Goal: Transaction & Acquisition: Purchase product/service

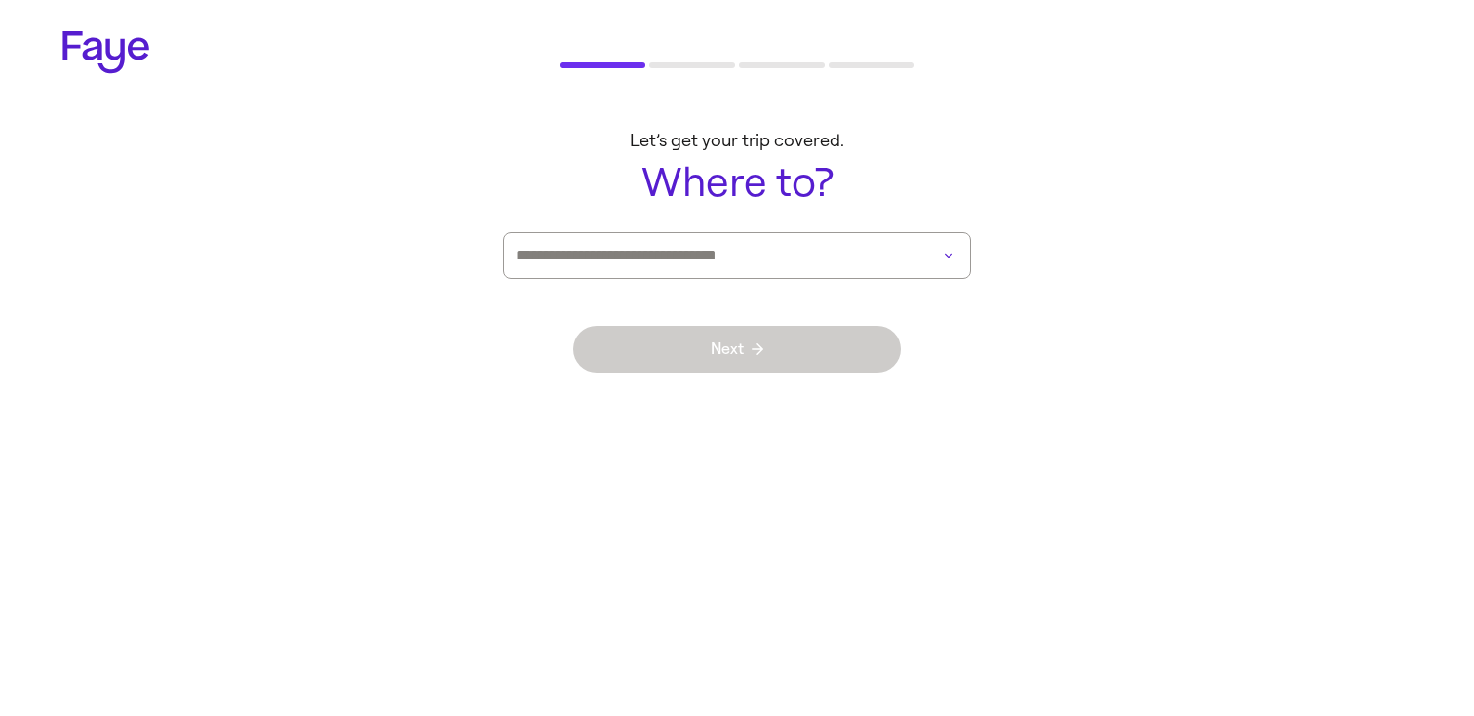
click at [761, 268] on input at bounding box center [710, 255] width 388 height 45
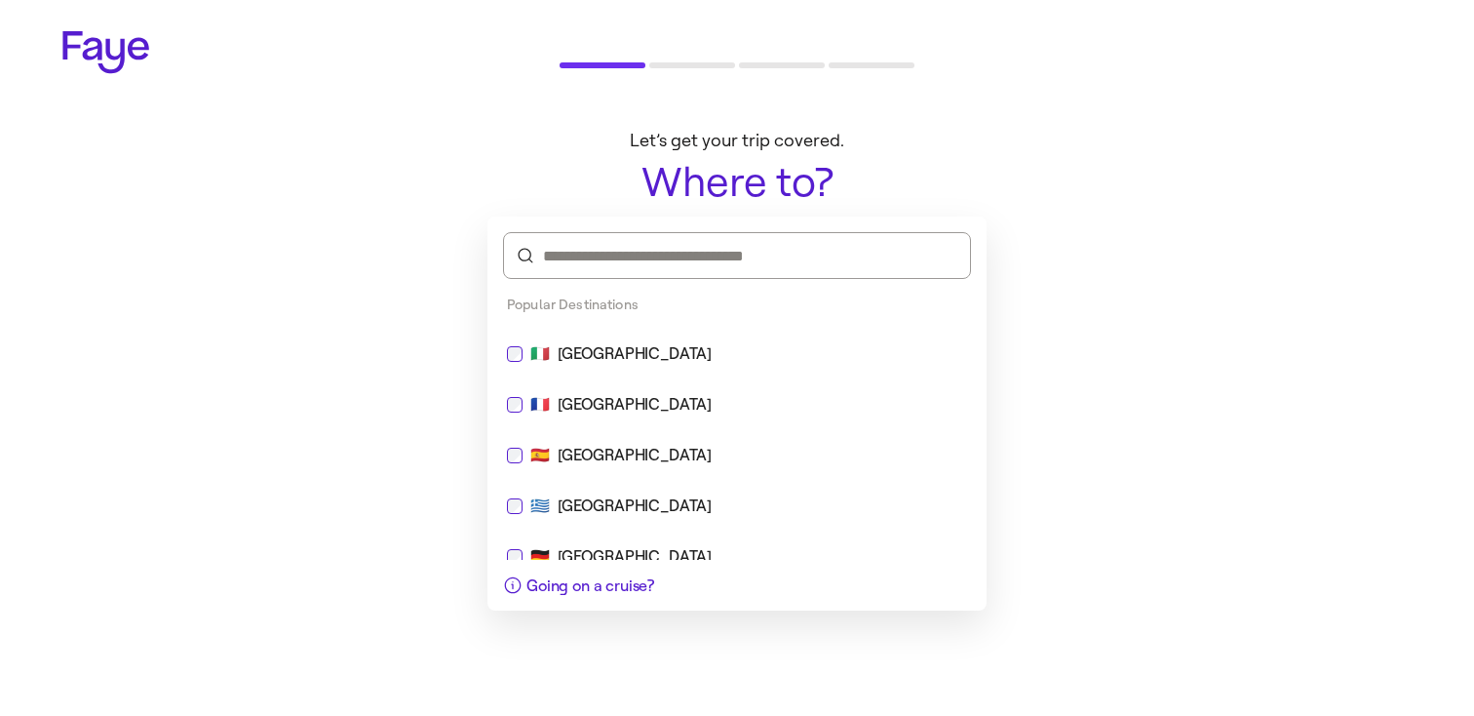
click at [718, 347] on div "🇮🇹 [GEOGRAPHIC_DATA]" at bounding box center [737, 353] width 460 height 23
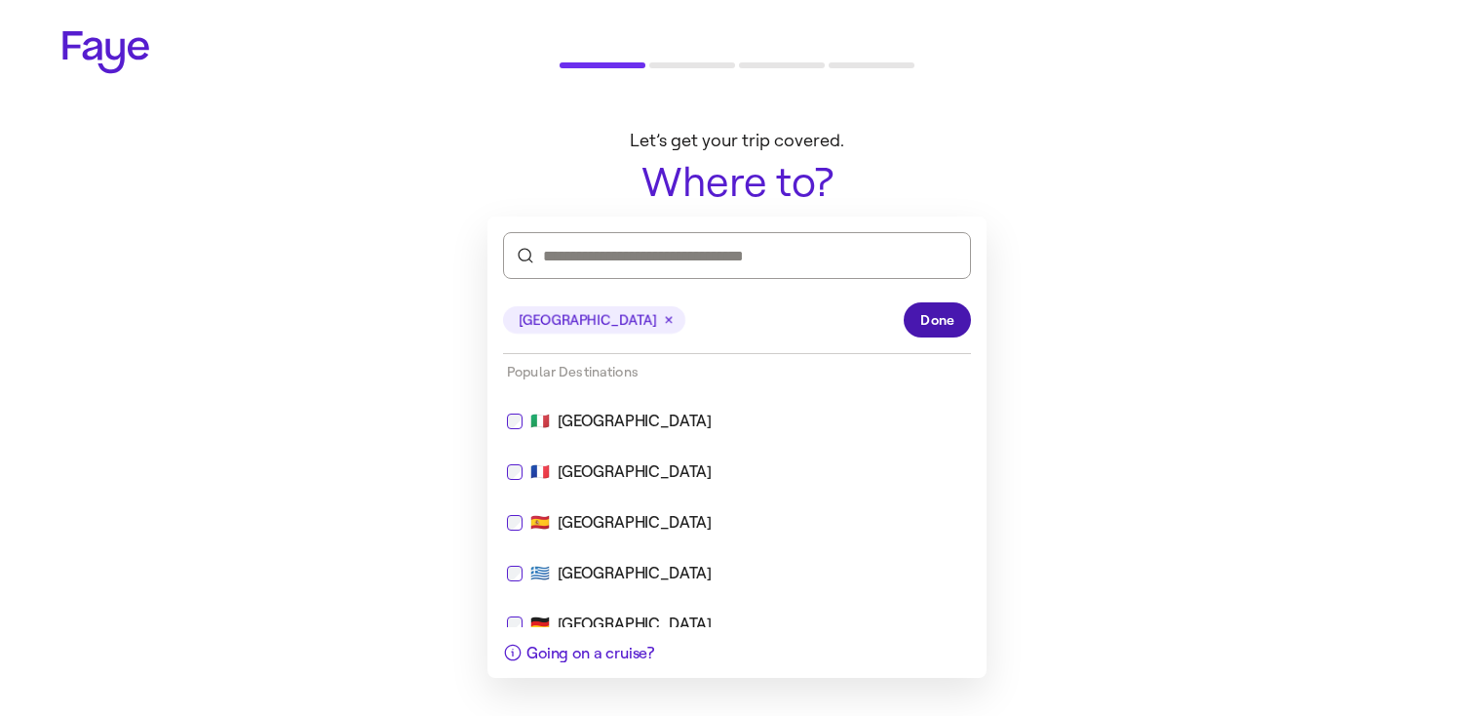
click at [919, 309] on button "Done" at bounding box center [937, 319] width 67 height 35
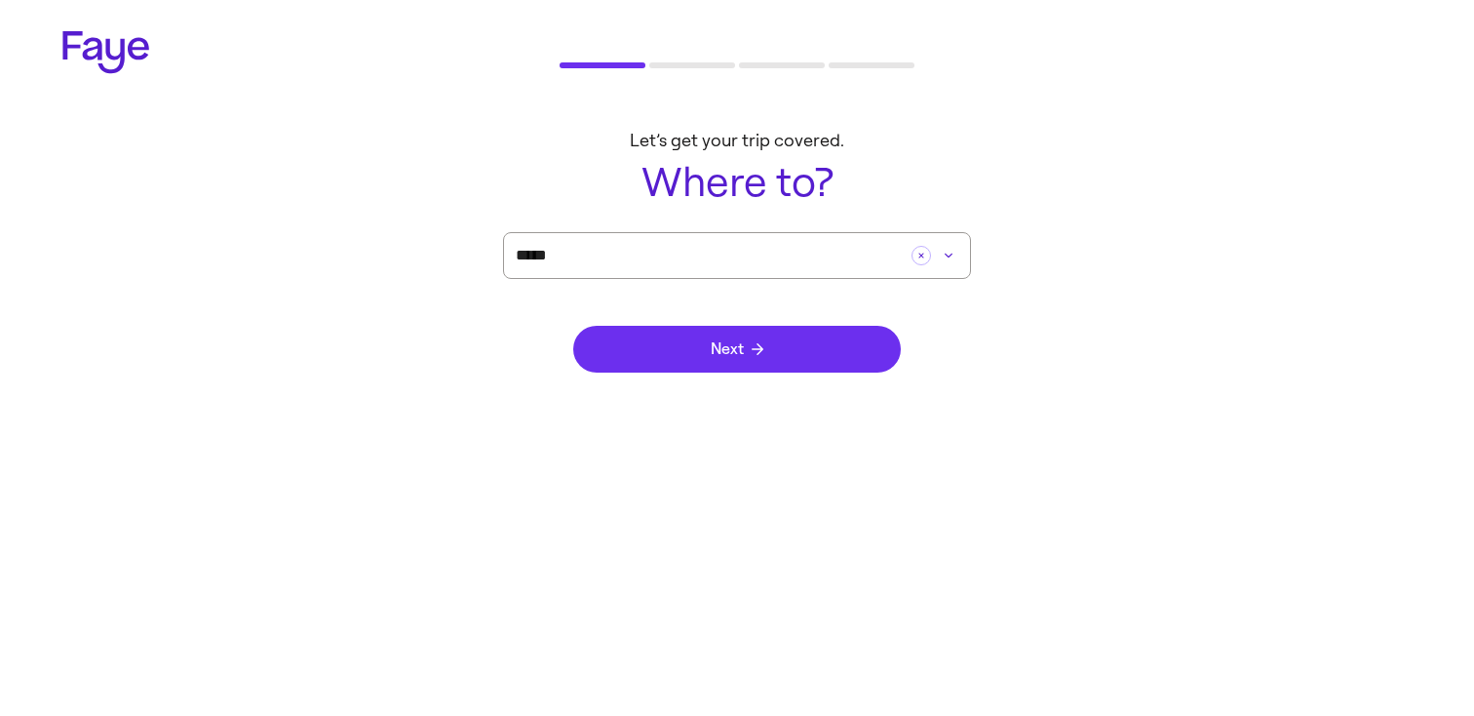
click at [805, 332] on button "Next" at bounding box center [737, 349] width 328 height 47
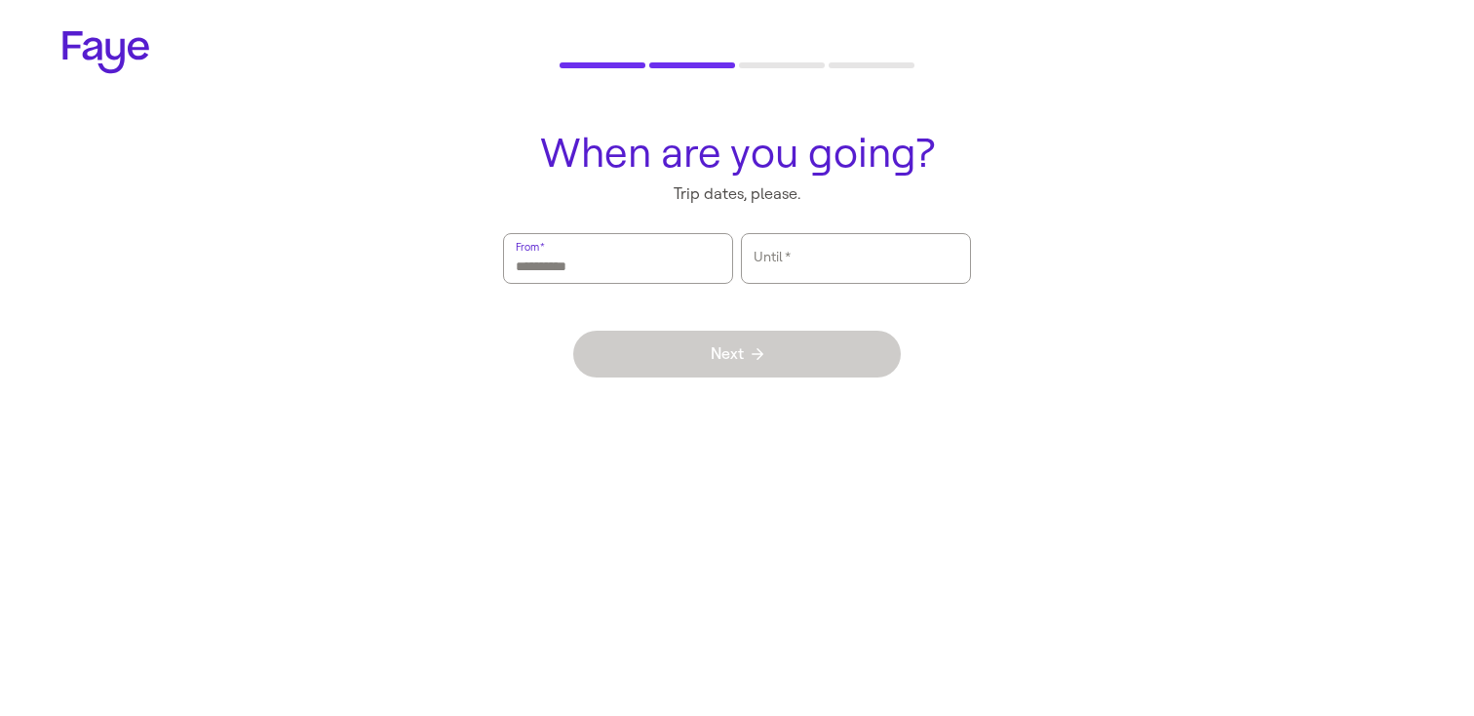
click at [652, 276] on input "From   *" at bounding box center [618, 258] width 205 height 45
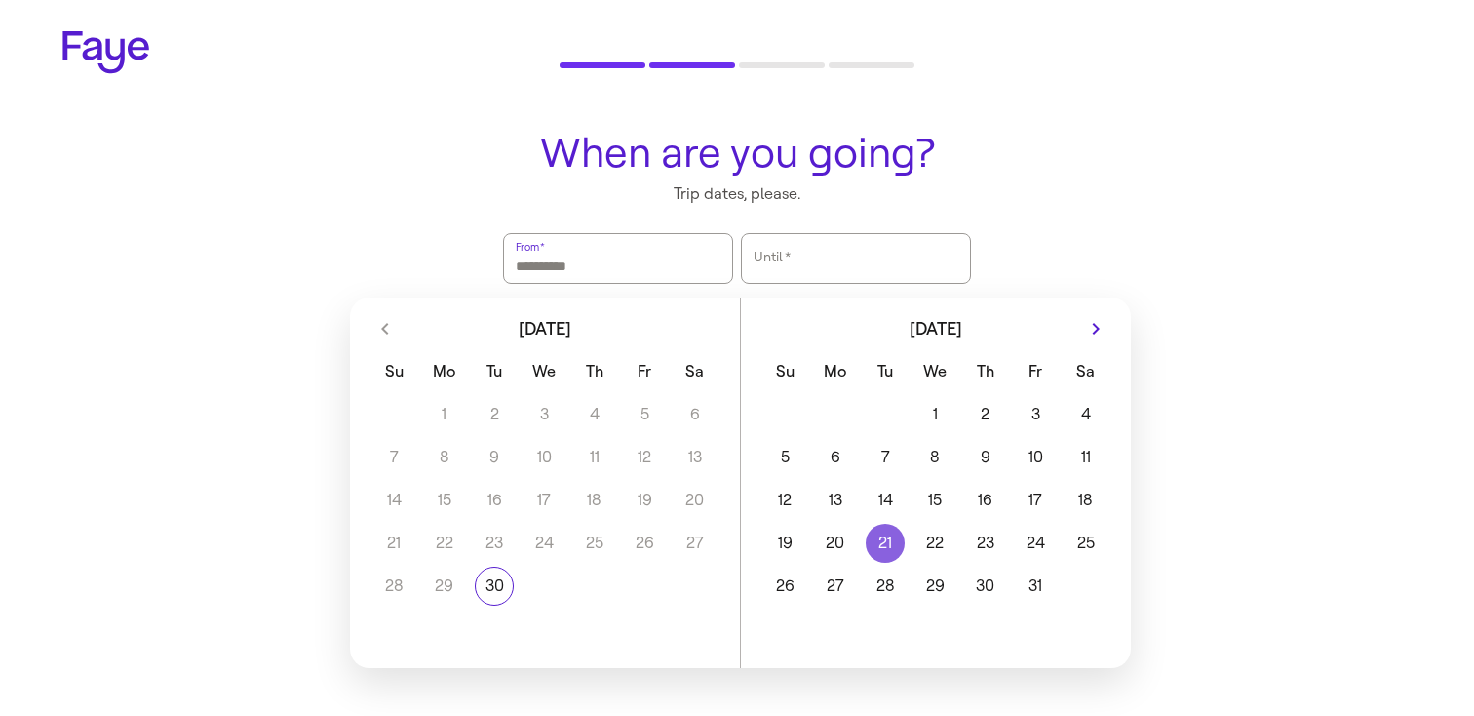
click at [888, 547] on button "21" at bounding box center [885, 543] width 50 height 39
click at [1009, 532] on button "23" at bounding box center [986, 543] width 50 height 39
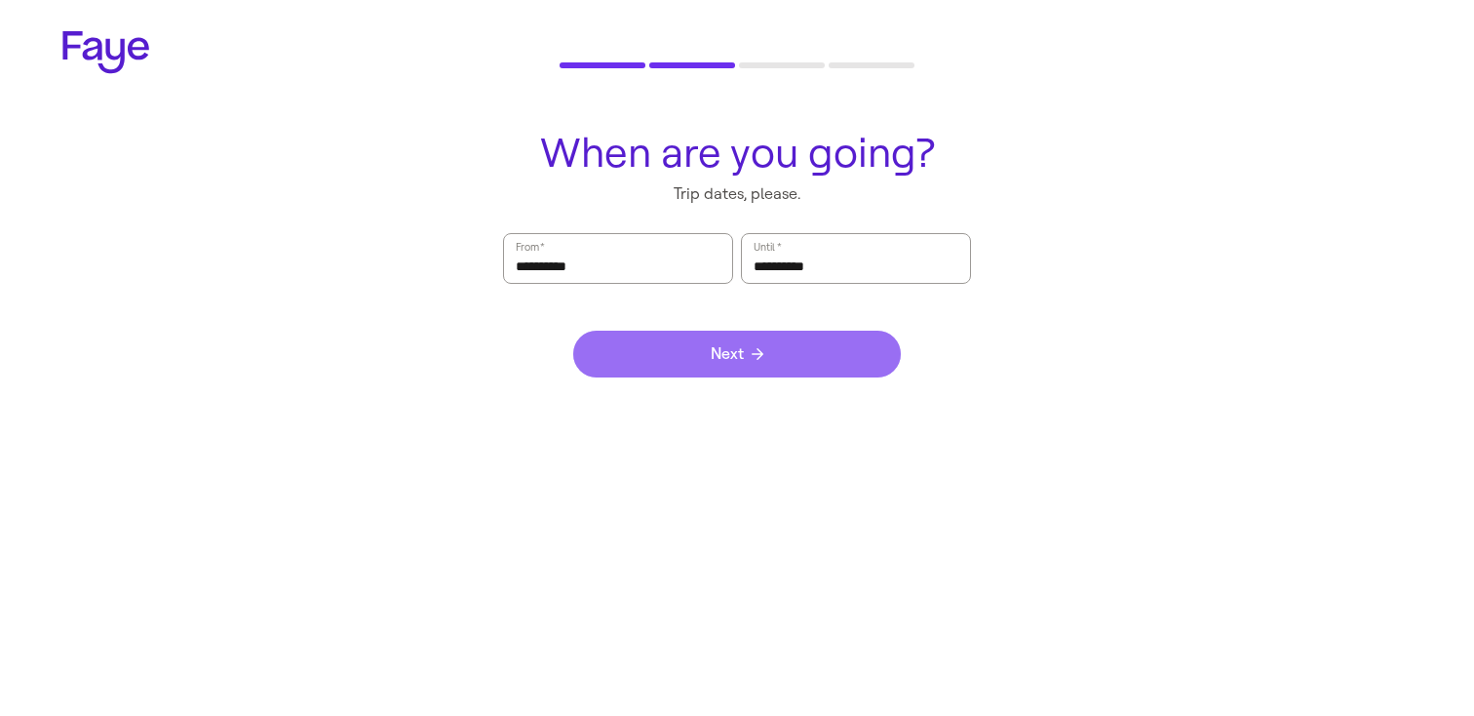
click at [887, 371] on button "Next" at bounding box center [737, 354] width 328 height 47
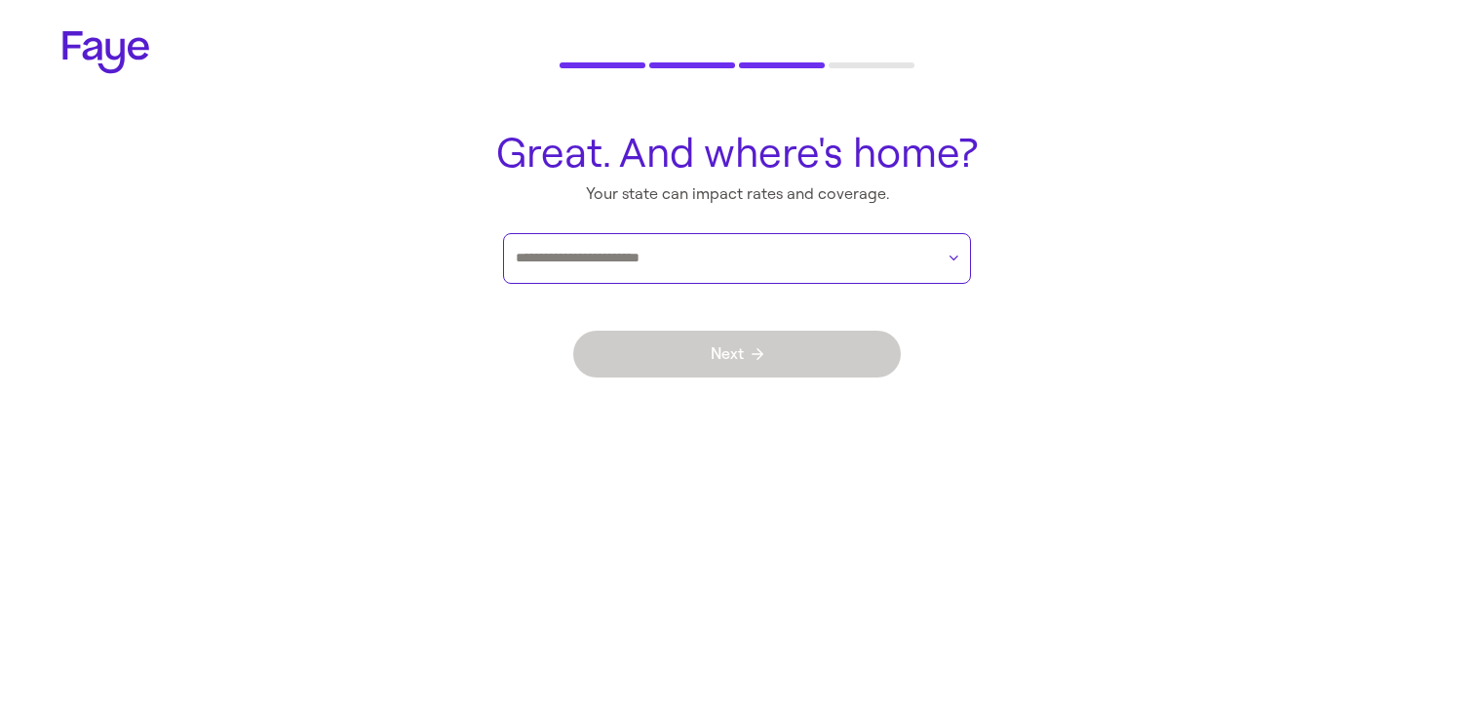
click at [873, 269] on input "text" at bounding box center [725, 258] width 418 height 29
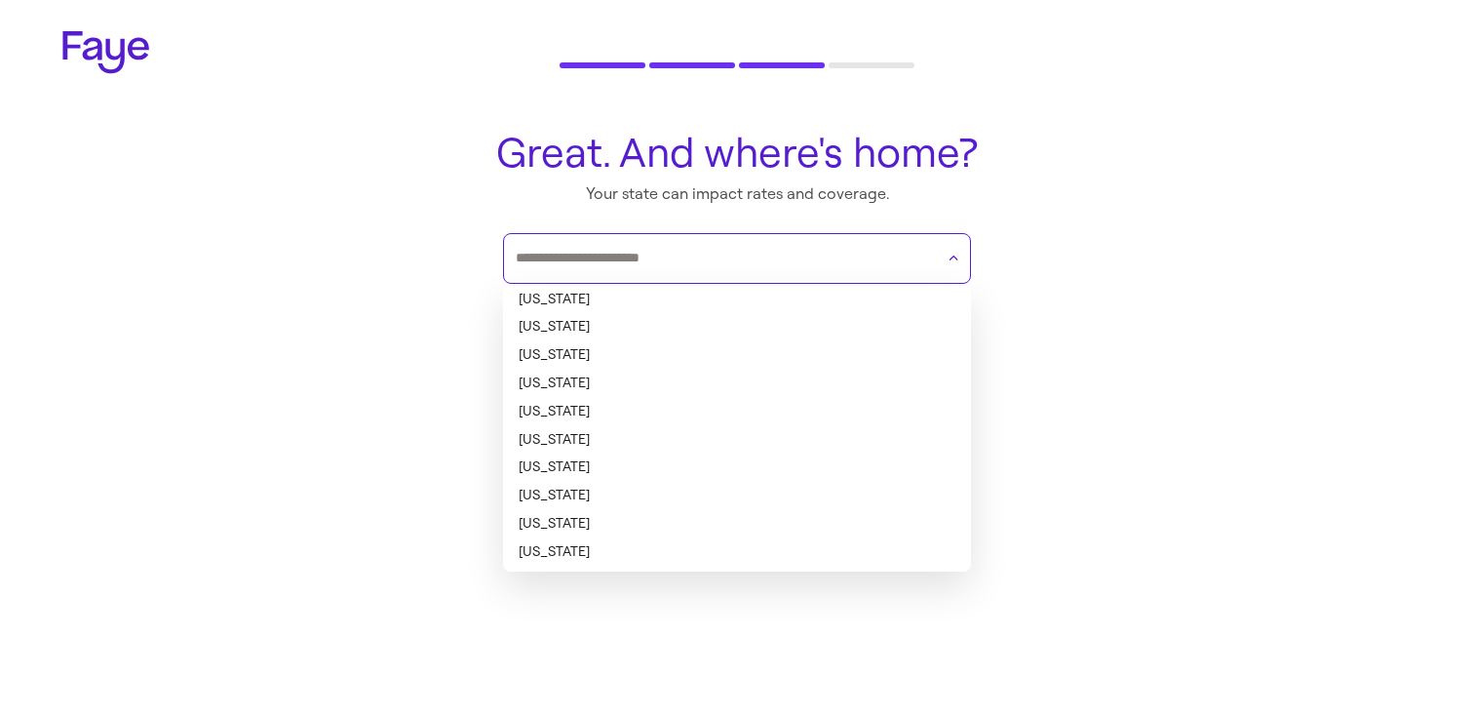
click at [855, 299] on li "[US_STATE]" at bounding box center [737, 300] width 468 height 28
type input "*******"
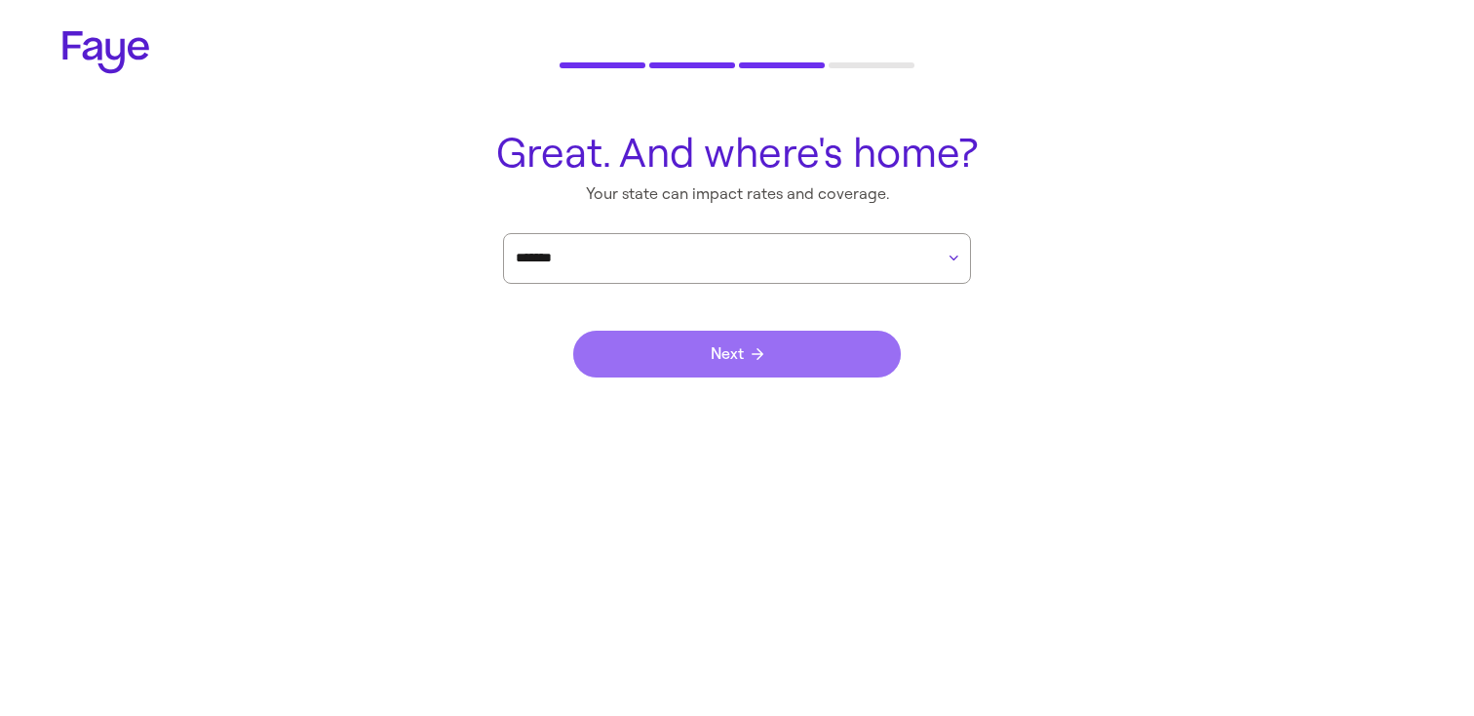
click at [848, 343] on button "Next" at bounding box center [737, 354] width 328 height 47
